Goal: Task Accomplishment & Management: Use online tool/utility

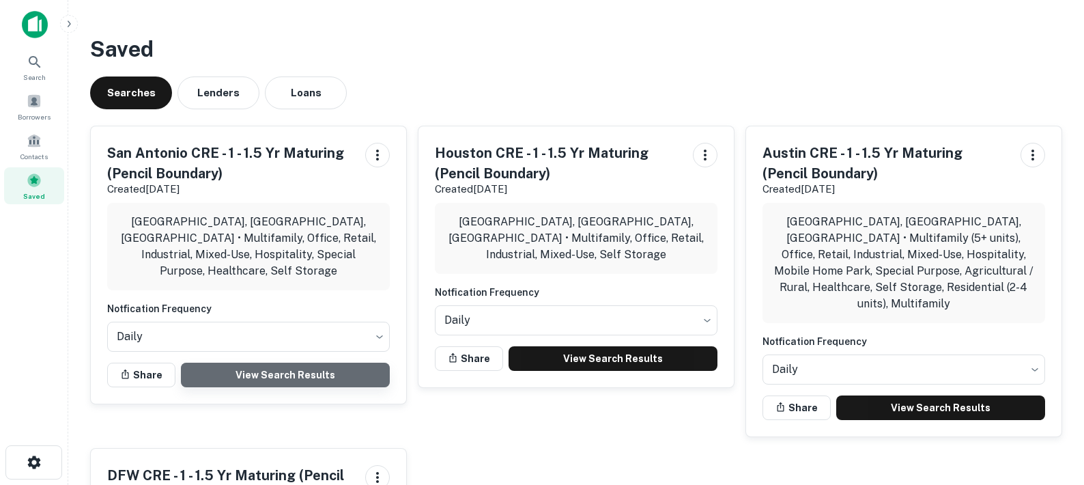
click at [309, 362] on link "View Search Results" at bounding box center [285, 374] width 209 height 25
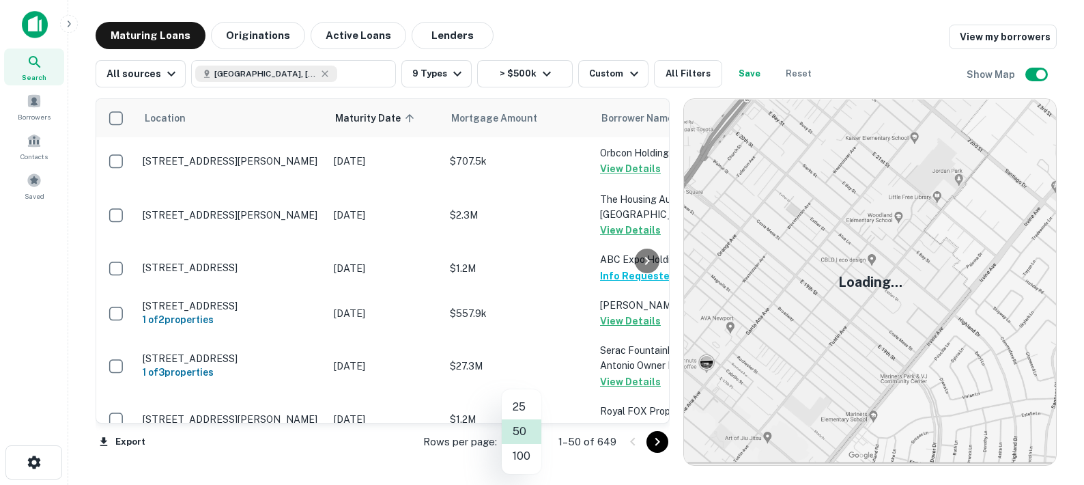
click at [521, 441] on body "Search Borrowers Contacts Saved Maturing Loans Originations Active Loans Lender…" at bounding box center [542, 242] width 1084 height 485
click at [524, 459] on li "100" at bounding box center [522, 456] width 40 height 25
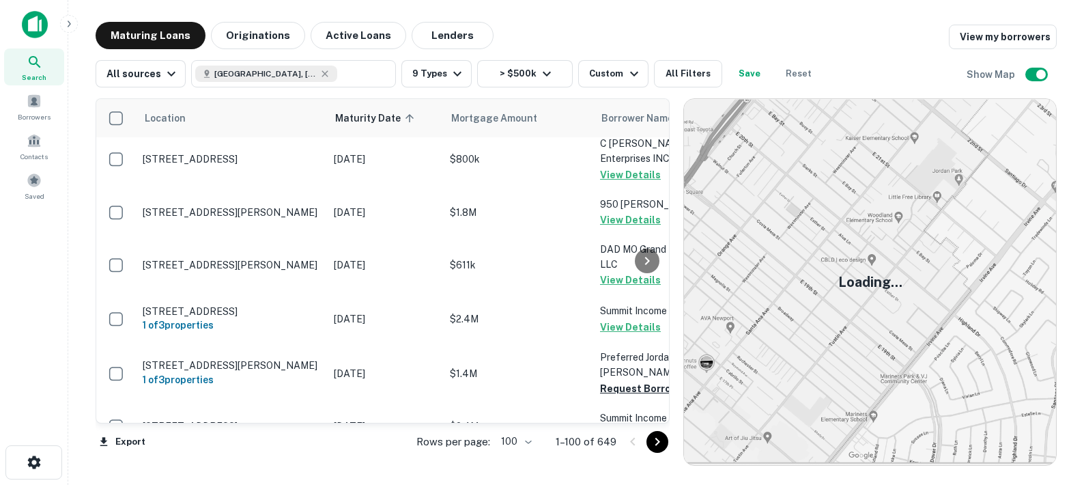
scroll to position [4482, 0]
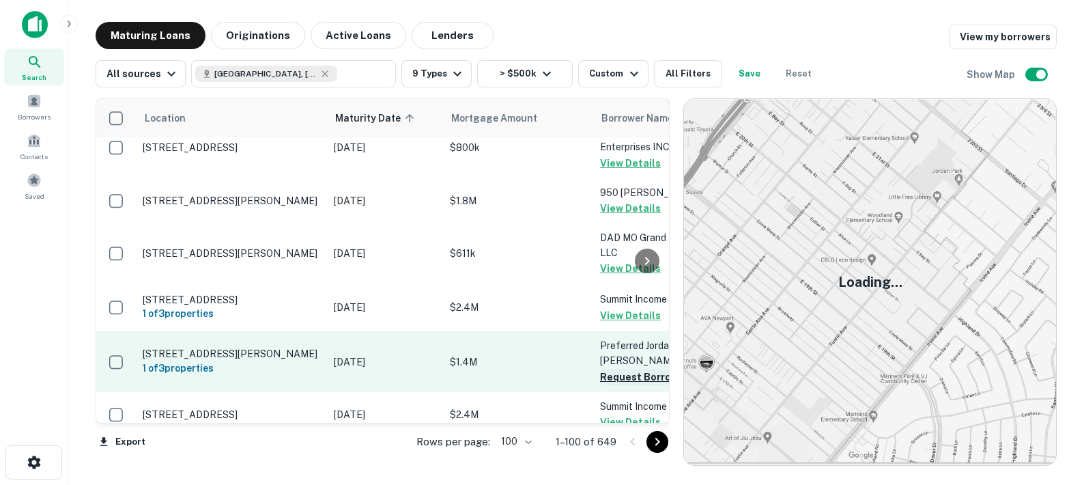
click at [612, 369] on button "Request Borrower Info" at bounding box center [655, 377] width 111 height 16
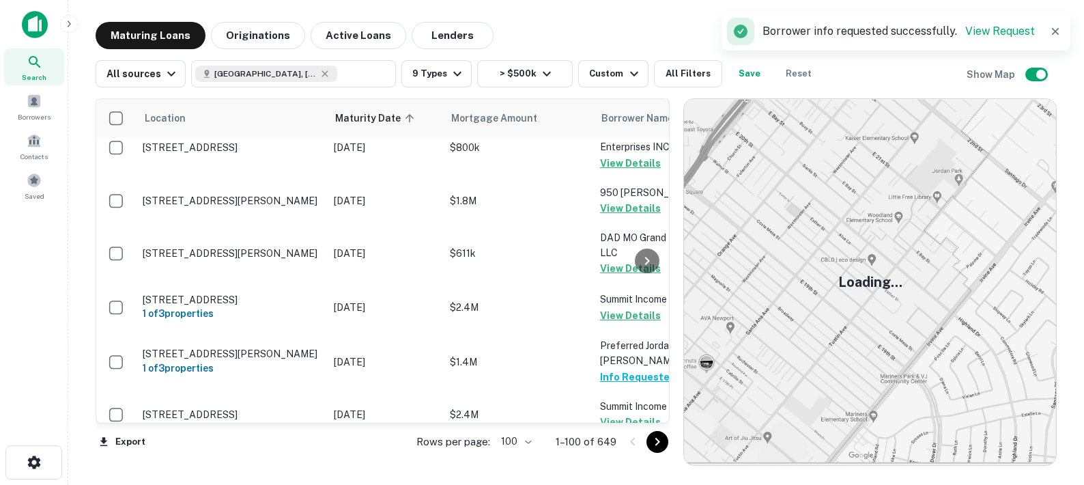
click at [623, 459] on button "Request Borrower Info" at bounding box center [655, 467] width 111 height 16
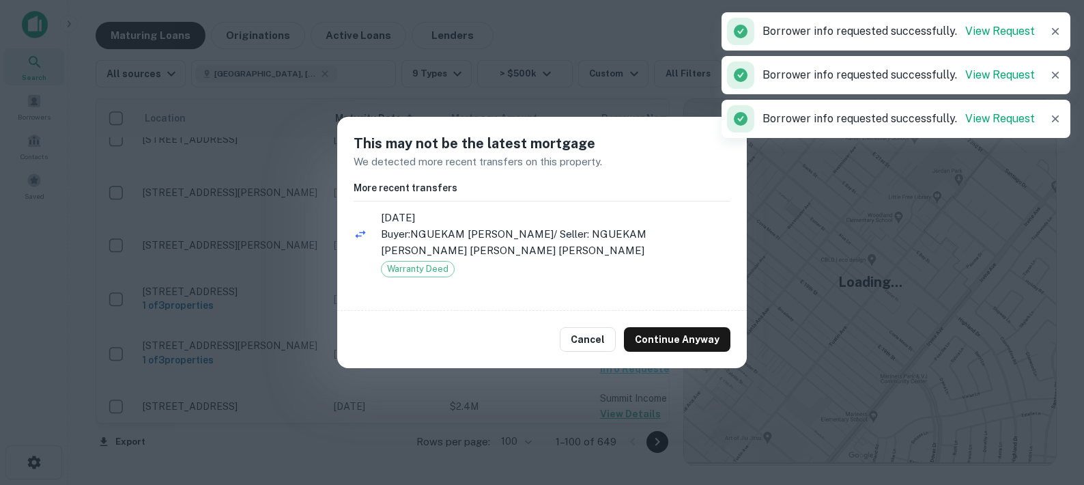
scroll to position [4482, 0]
click at [665, 332] on button "Continue Anyway" at bounding box center [677, 339] width 106 height 25
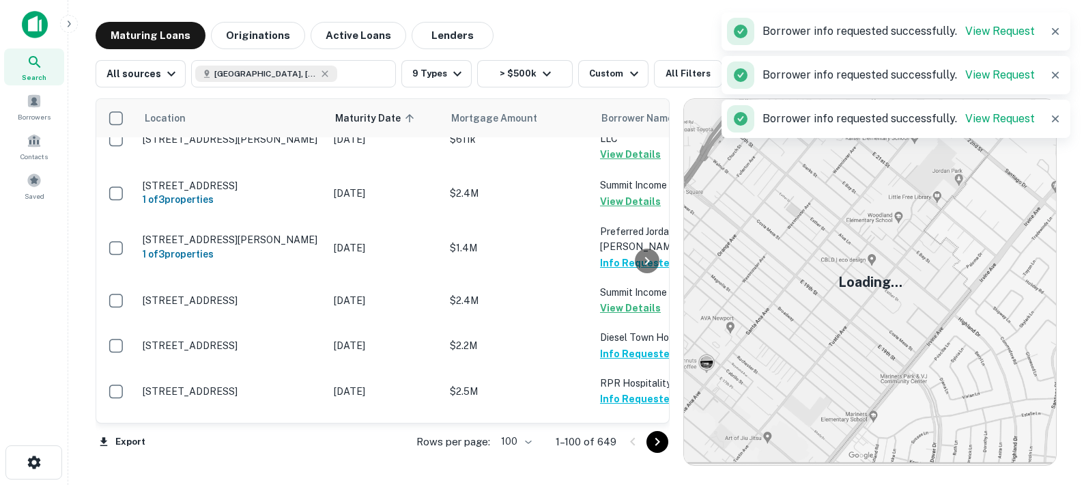
scroll to position [4627, 0]
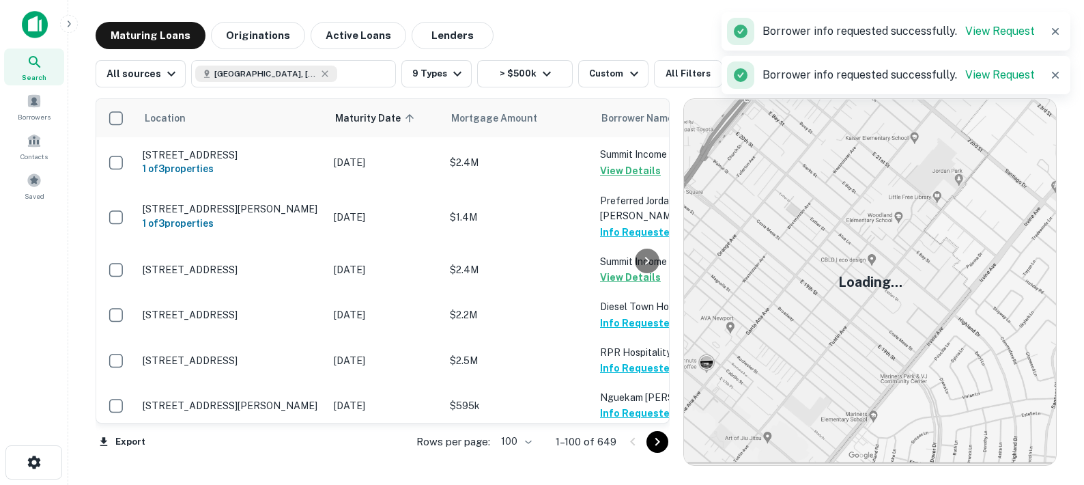
click at [618, 451] on button "Request Borrower Info" at bounding box center [655, 459] width 111 height 16
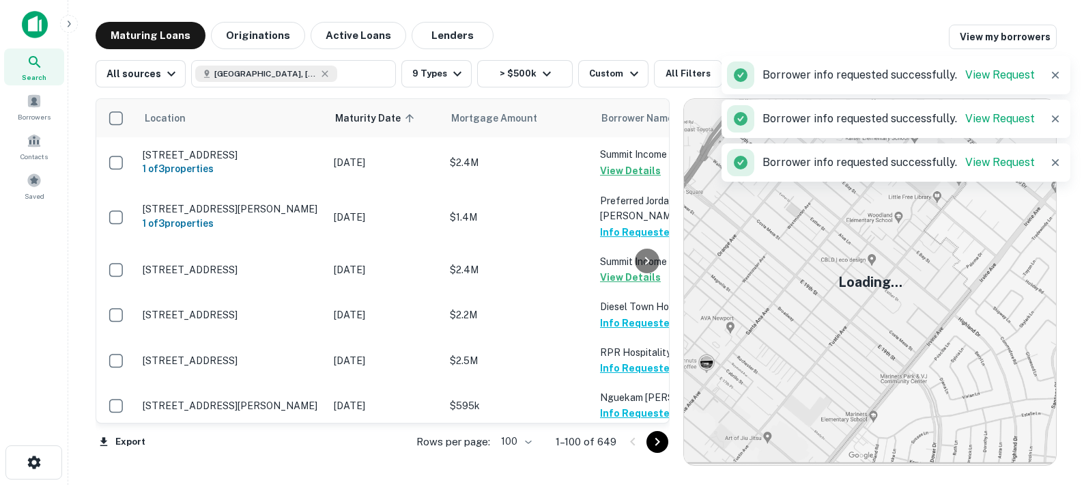
scroll to position [4635, 0]
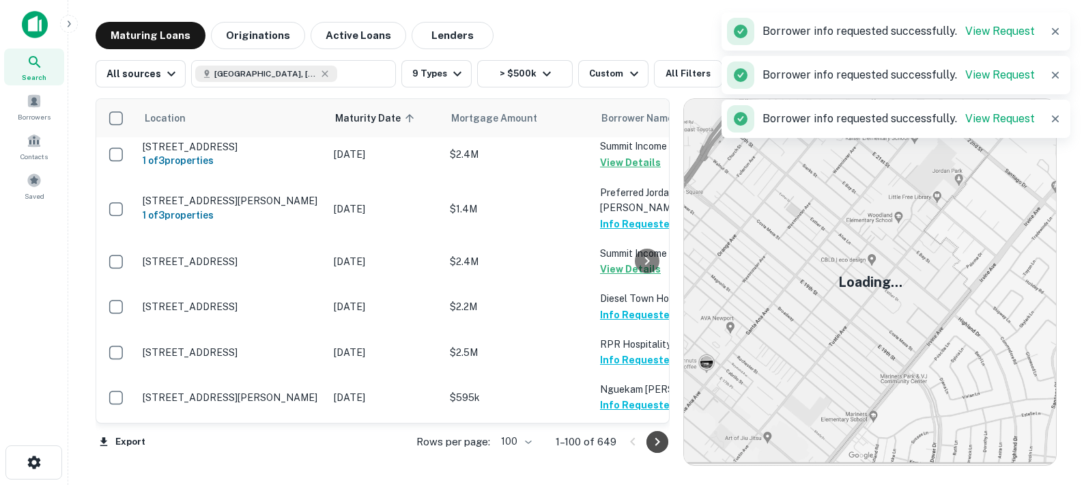
click at [655, 444] on icon "Go to next page" at bounding box center [657, 442] width 5 height 8
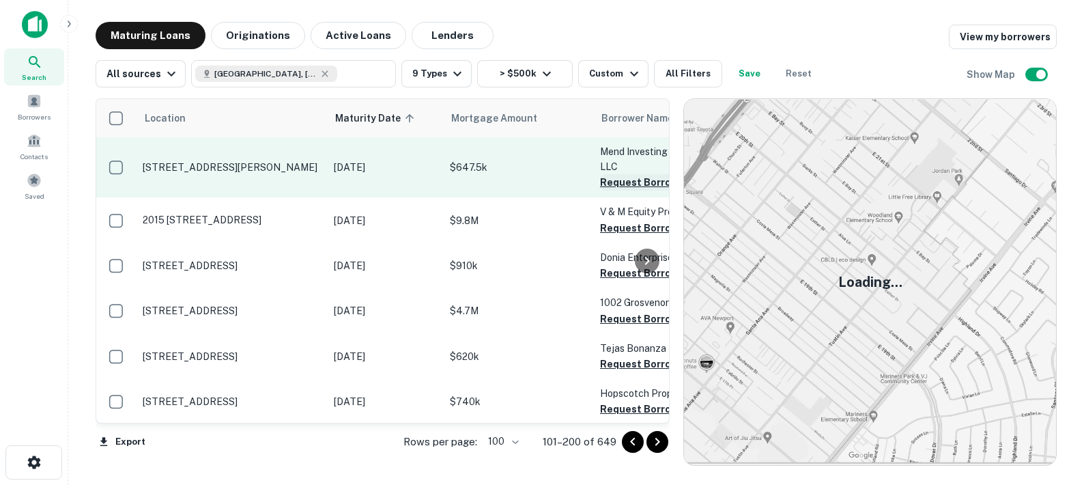
click at [618, 174] on button "Request Borrower Info" at bounding box center [655, 182] width 111 height 16
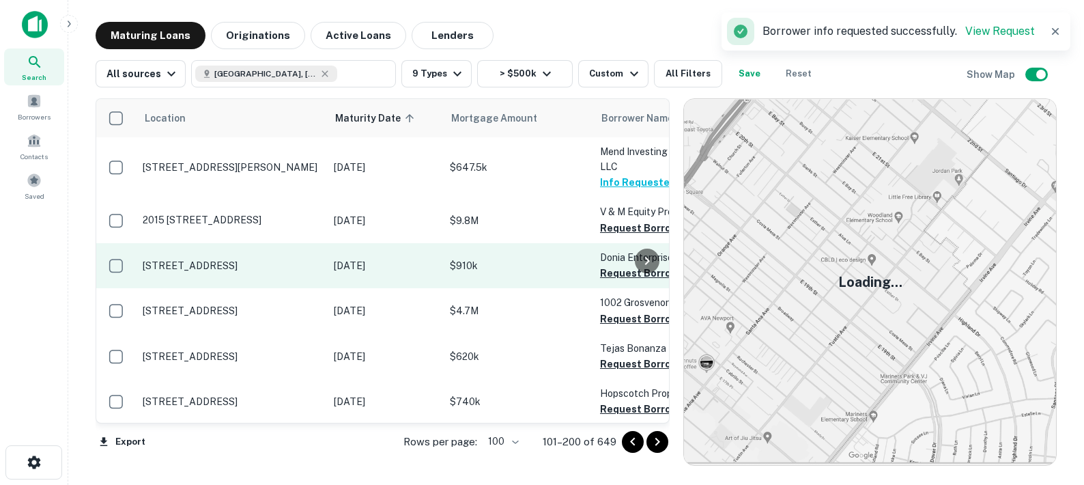
click at [618, 220] on button "Request Borrower Info" at bounding box center [655, 228] width 111 height 16
click at [613, 265] on button "Request Borrower Info" at bounding box center [655, 273] width 111 height 16
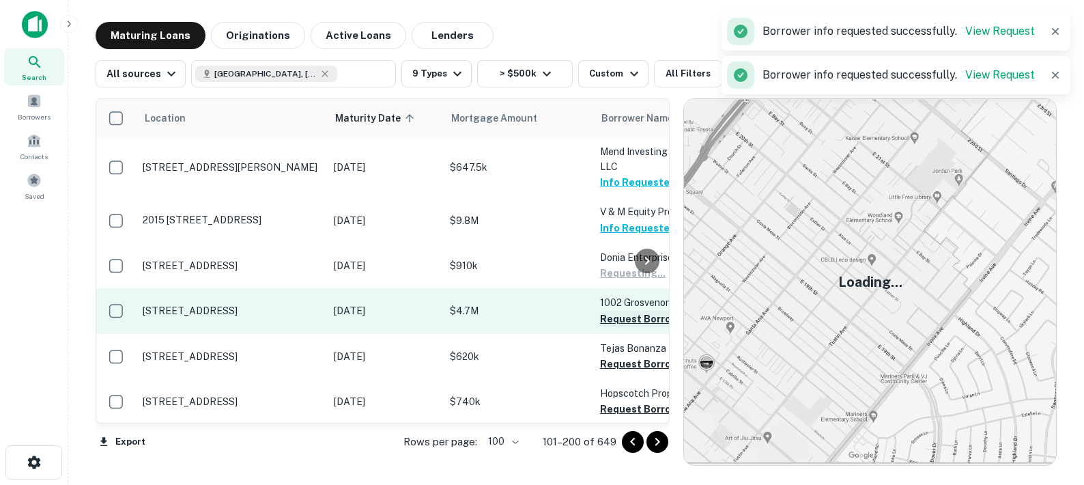
click at [614, 311] on button "Request Borrower Info" at bounding box center [655, 319] width 111 height 16
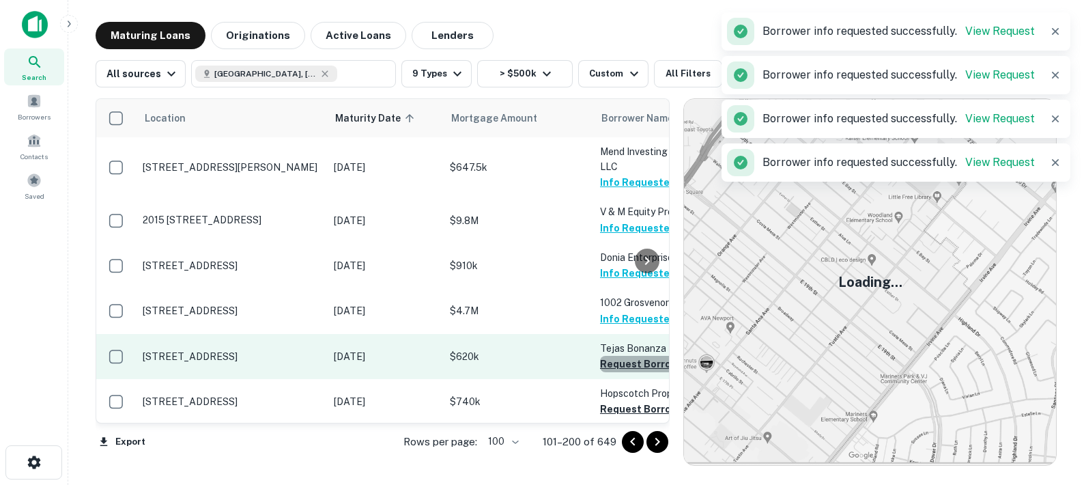
click at [620, 356] on button "Request Borrower Info" at bounding box center [655, 364] width 111 height 16
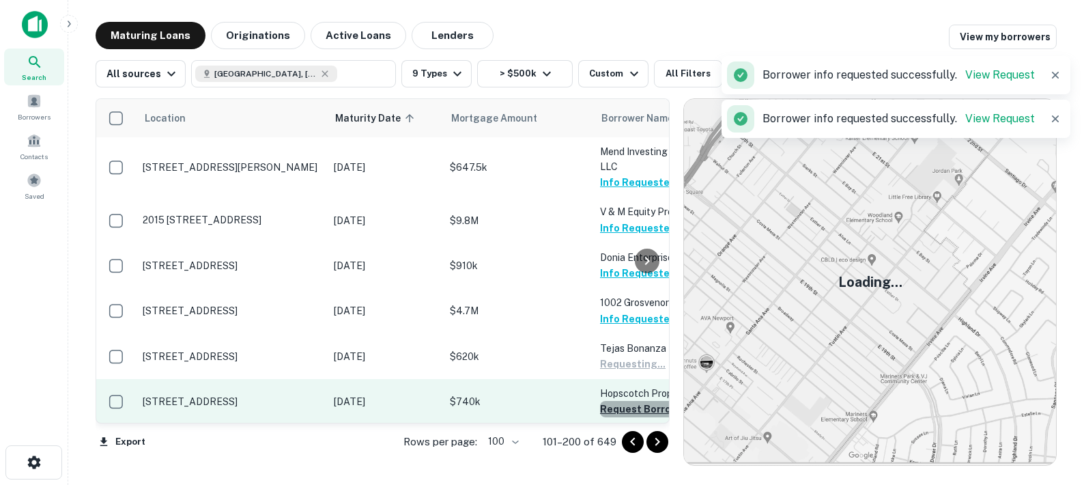
click at [620, 401] on button "Request Borrower Info" at bounding box center [655, 409] width 111 height 16
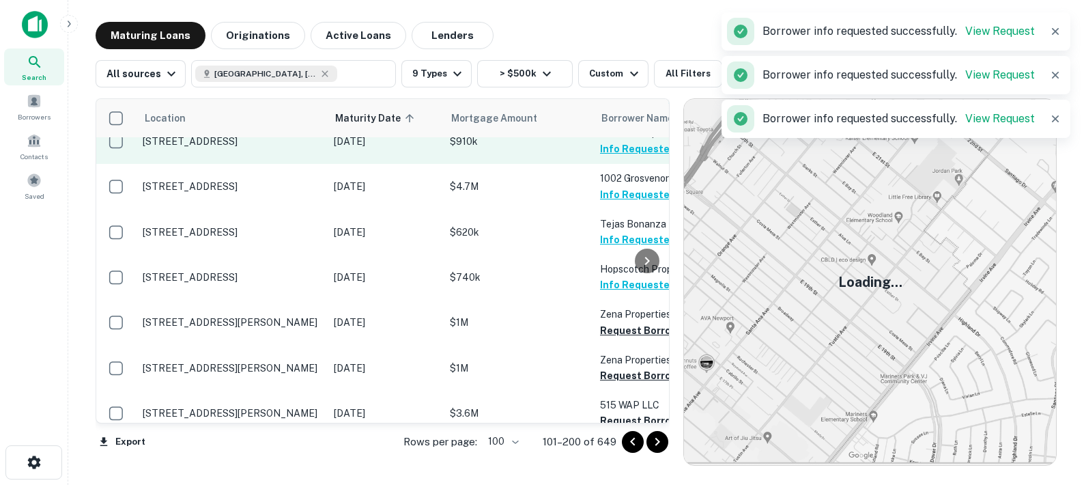
scroll to position [225, 0]
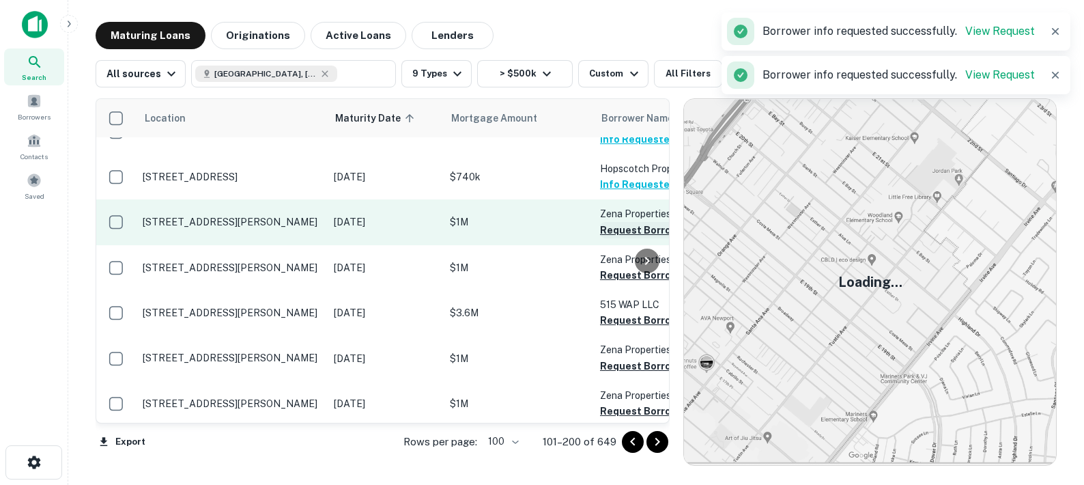
click at [617, 222] on button "Request Borrower Info" at bounding box center [655, 230] width 111 height 16
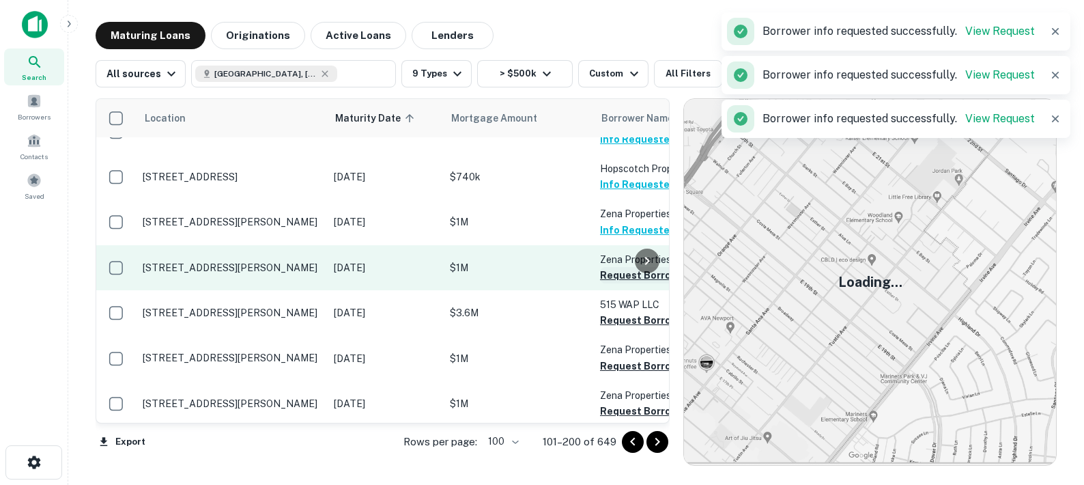
click at [612, 267] on button "Request Borrower Info" at bounding box center [655, 275] width 111 height 16
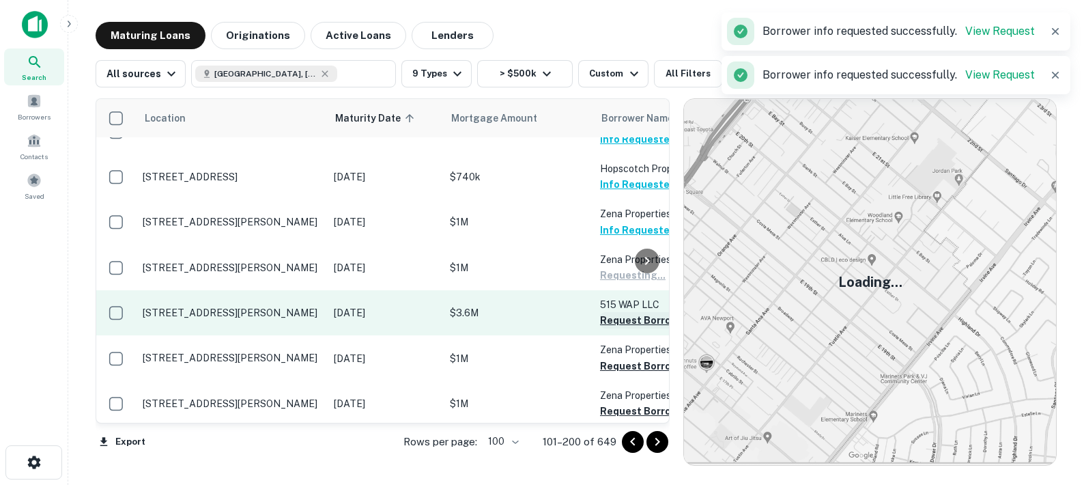
click at [612, 312] on button "Request Borrower Info" at bounding box center [655, 320] width 111 height 16
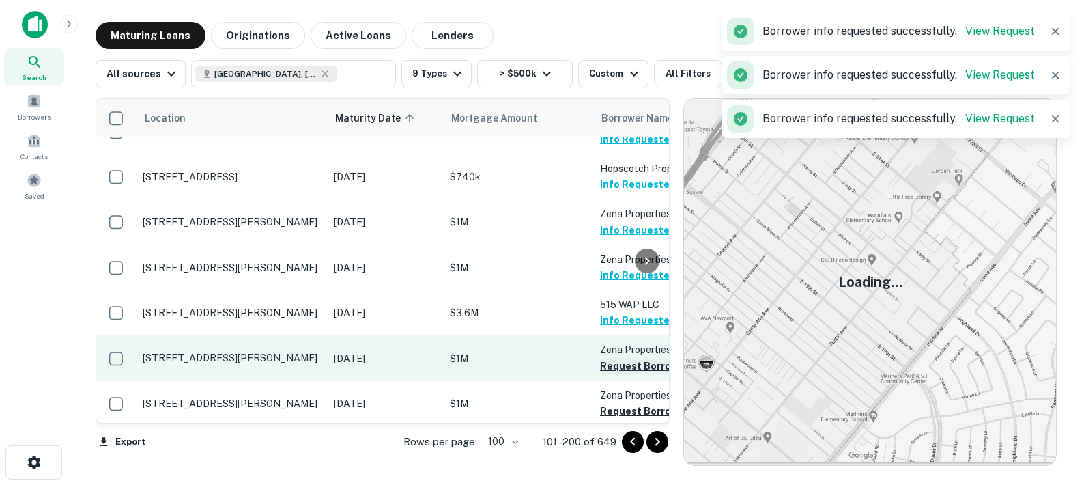
click at [620, 358] on button "Request Borrower Info" at bounding box center [655, 366] width 111 height 16
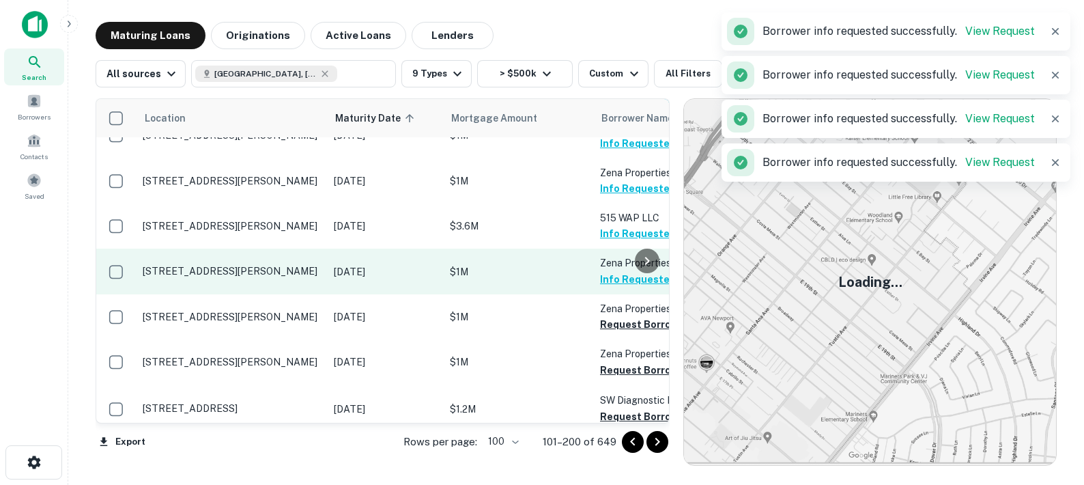
scroll to position [336, 0]
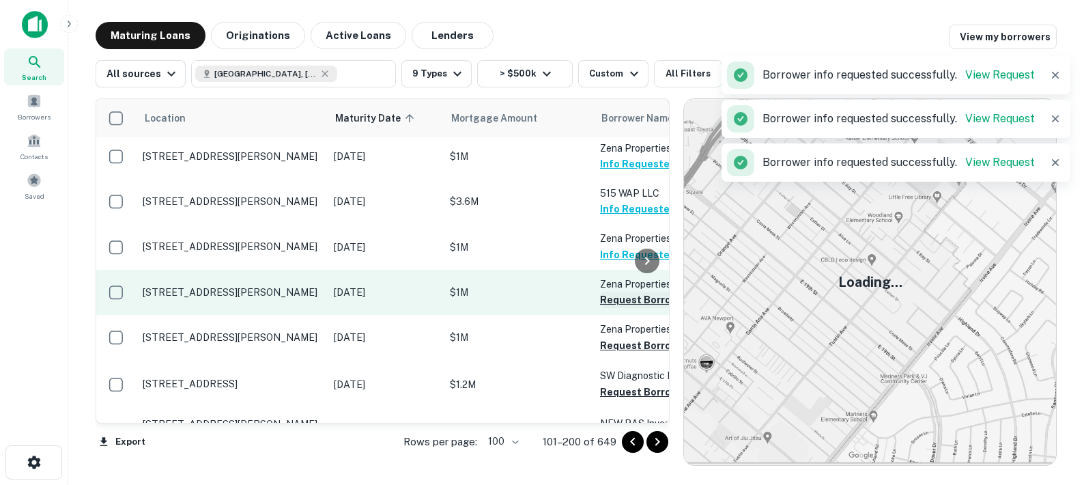
click at [612, 291] on button "Request Borrower Info" at bounding box center [655, 299] width 111 height 16
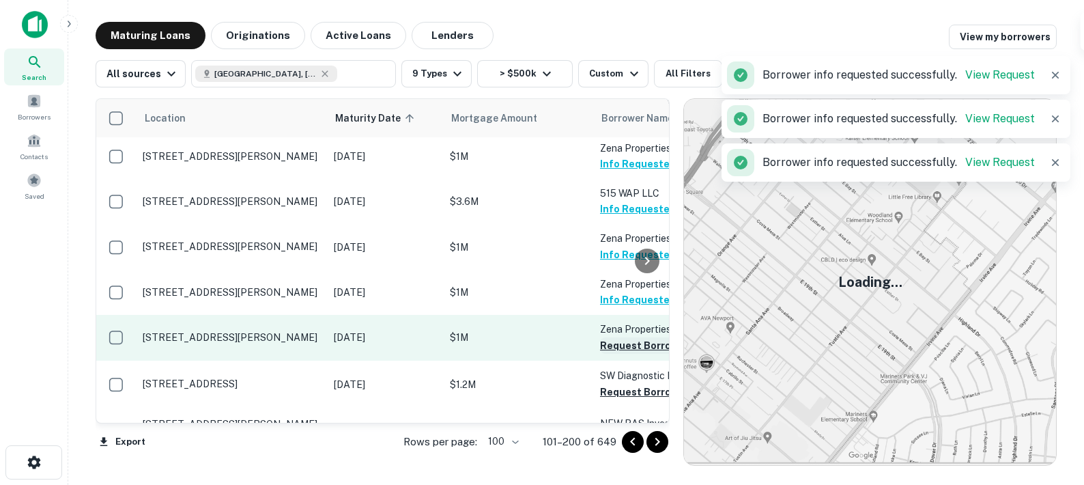
click at [620, 337] on button "Request Borrower Info" at bounding box center [655, 345] width 111 height 16
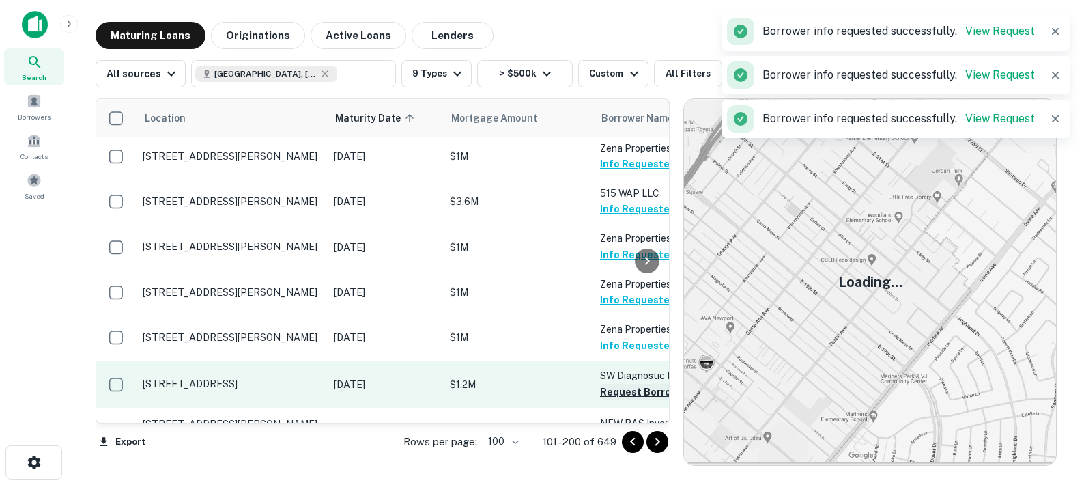
click at [618, 384] on button "Request Borrower Info" at bounding box center [655, 392] width 111 height 16
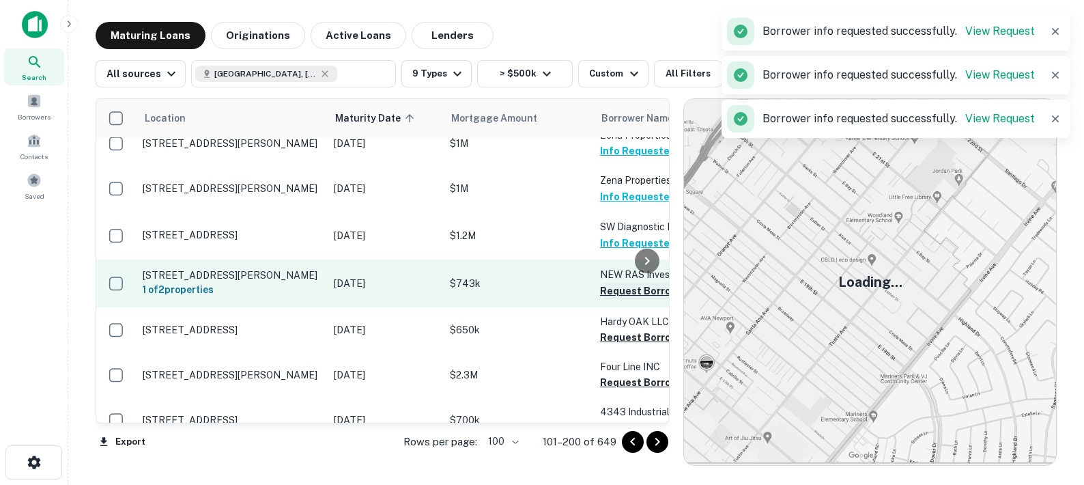
scroll to position [485, 0]
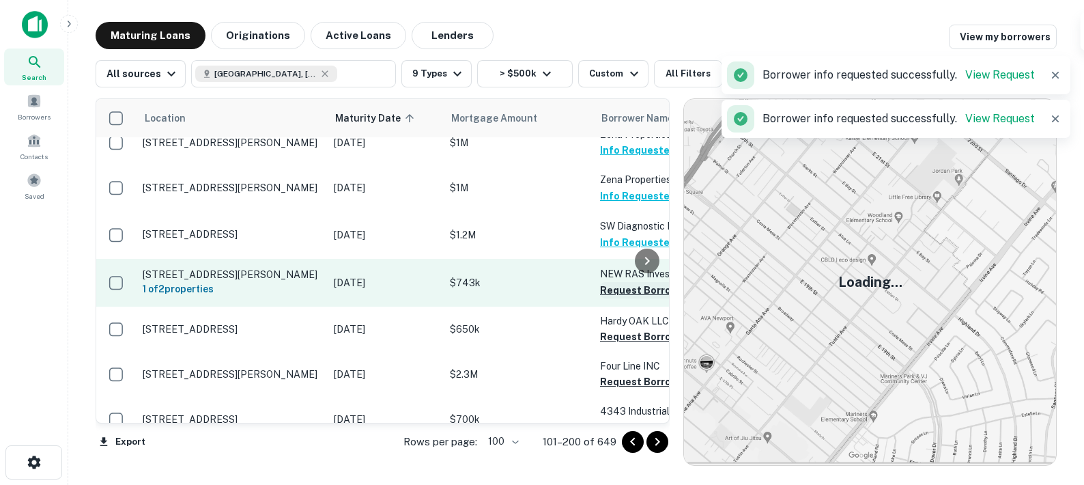
click at [611, 282] on button "Request Borrower Info" at bounding box center [655, 290] width 111 height 16
